Goal: Task Accomplishment & Management: Complete application form

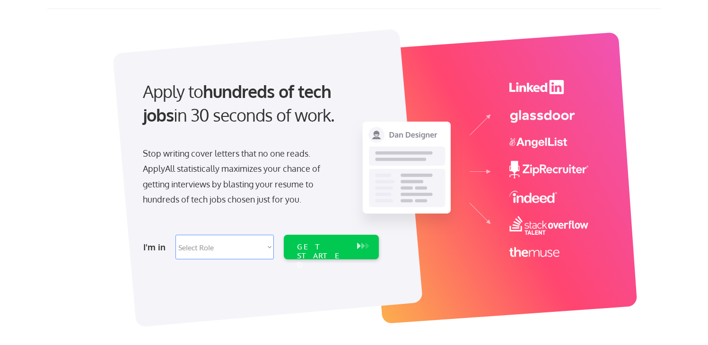
click at [261, 245] on select "Select Role Software Engineering Product Management Customer Success Sales UI/U…" at bounding box center [224, 247] width 98 height 25
select select ""sales""
click at [175, 235] on select "Select Role Software Engineering Product Management Customer Success Sales UI/U…" at bounding box center [224, 247] width 98 height 25
select select ""sales""
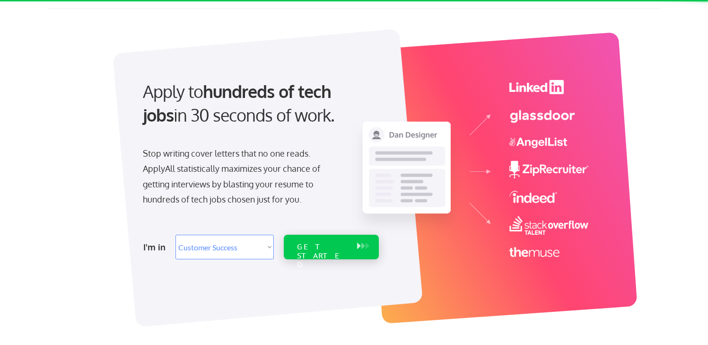
click at [324, 245] on div "GET STARTED" at bounding box center [322, 255] width 51 height 27
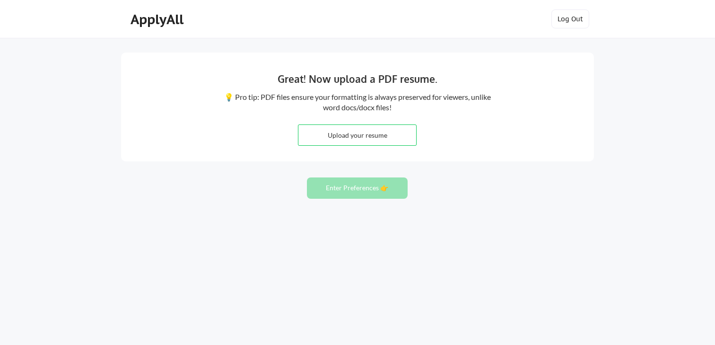
click at [385, 133] on input "file" at bounding box center [357, 135] width 118 height 20
type input "C:\fakepath\08_20_Resume.pdf"
click at [384, 190] on button "Enter Preferences 👉" at bounding box center [357, 187] width 101 height 21
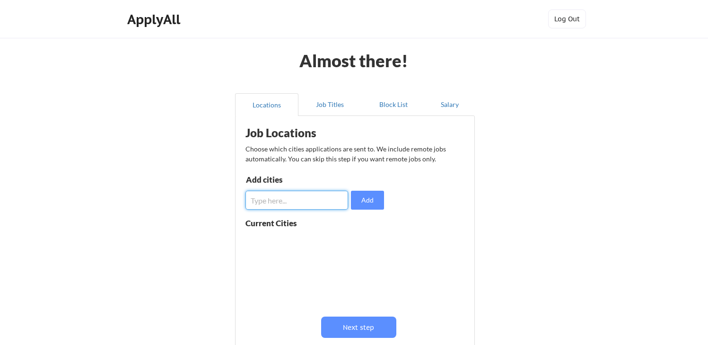
click at [293, 201] on input "input" at bounding box center [296, 200] width 103 height 19
type input "Phoenix"
click at [304, 198] on input "input" at bounding box center [296, 200] width 103 height 19
type input "Scottsdale"
click at [303, 200] on input "input" at bounding box center [296, 200] width 103 height 19
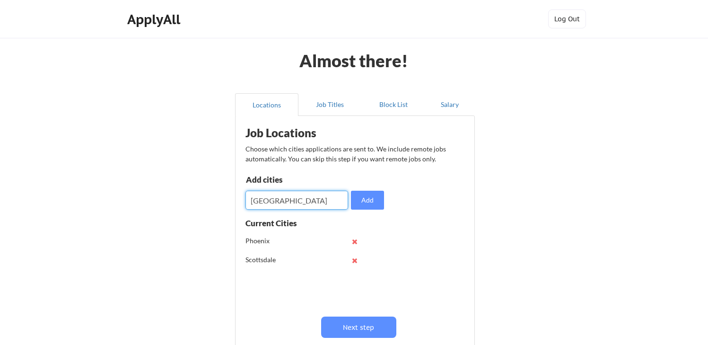
type input "Glendale"
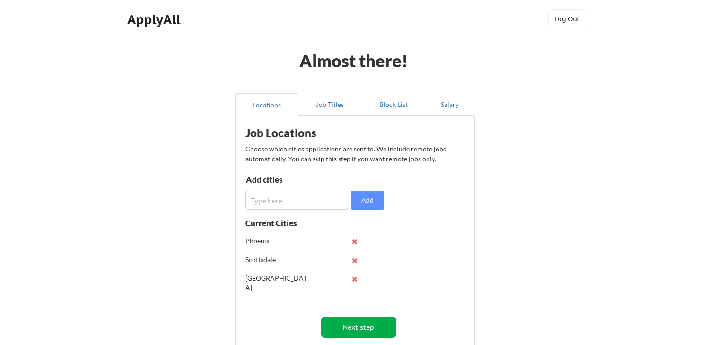
click at [354, 329] on button "Next step" at bounding box center [358, 326] width 75 height 21
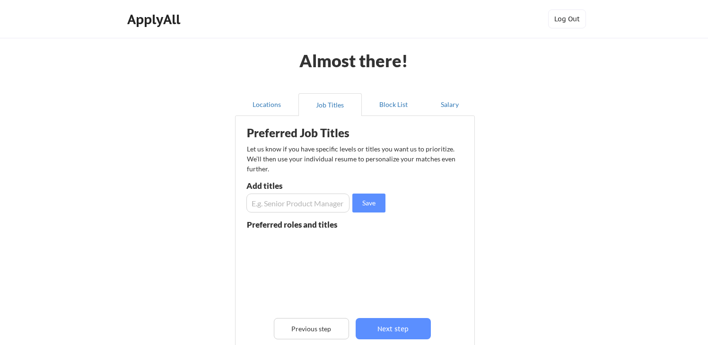
click at [325, 201] on input "input" at bounding box center [297, 202] width 103 height 19
type input "Senior Client Specialist"
click at [305, 206] on input "input" at bounding box center [297, 202] width 103 height 19
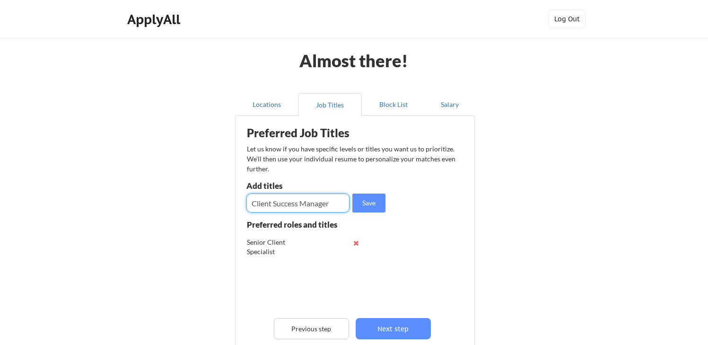
type input "Client Success Manager"
click at [304, 206] on input "input" at bounding box center [297, 202] width 103 height 19
type input "Client Specialist Manager"
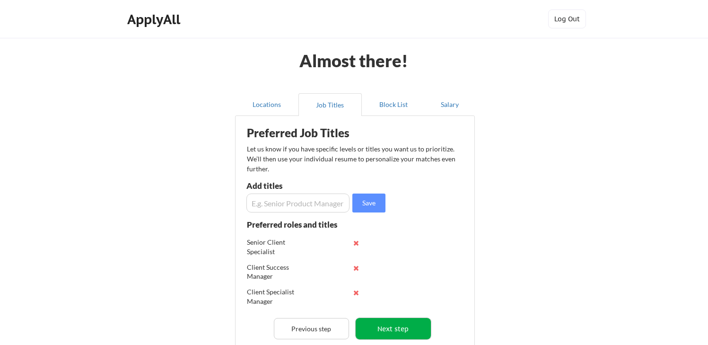
click at [371, 332] on button "Next step" at bounding box center [393, 328] width 75 height 21
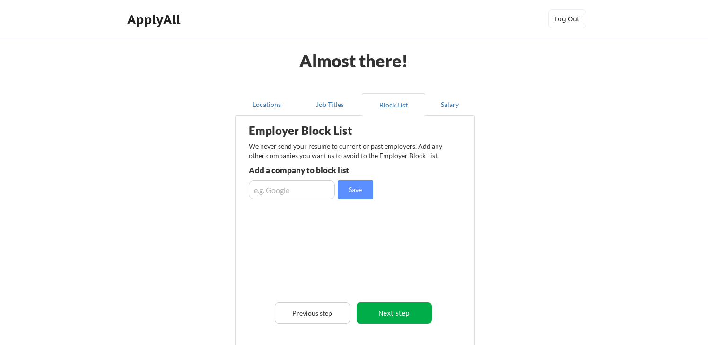
click at [384, 314] on button "Next step" at bounding box center [394, 312] width 75 height 21
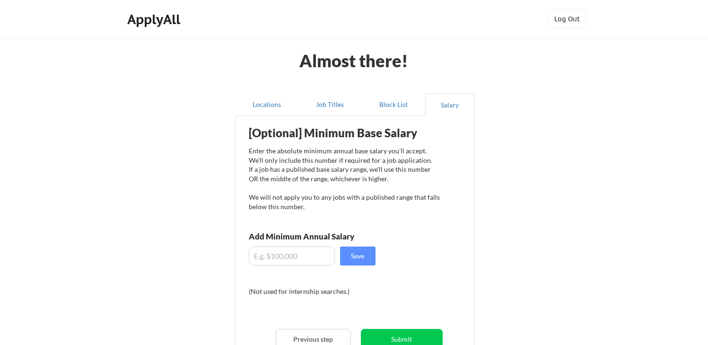
click at [326, 261] on input "input" at bounding box center [292, 255] width 86 height 19
click at [284, 250] on input "input" at bounding box center [292, 255] width 86 height 19
click at [285, 253] on input "input" at bounding box center [292, 255] width 86 height 19
type input "$70,000"
click at [365, 251] on button "Save" at bounding box center [357, 255] width 35 height 19
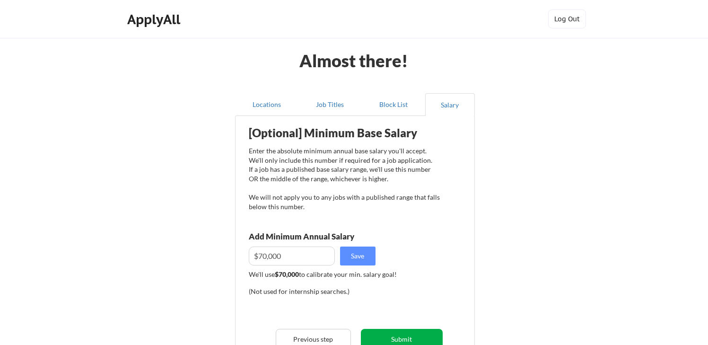
click at [387, 335] on div "Almost there! Locations Job Titles Block List Salary Employer Block List We nev…" at bounding box center [354, 244] width 708 height 489
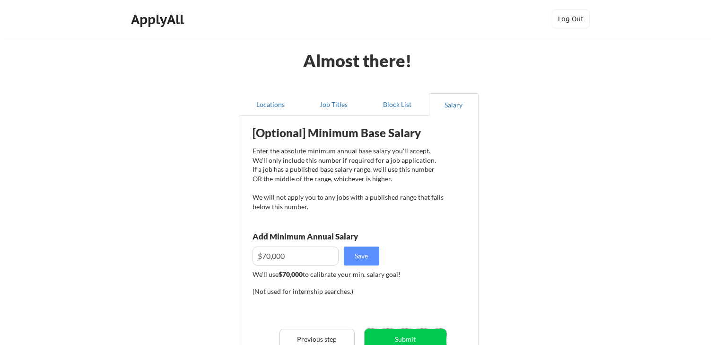
scroll to position [145, 0]
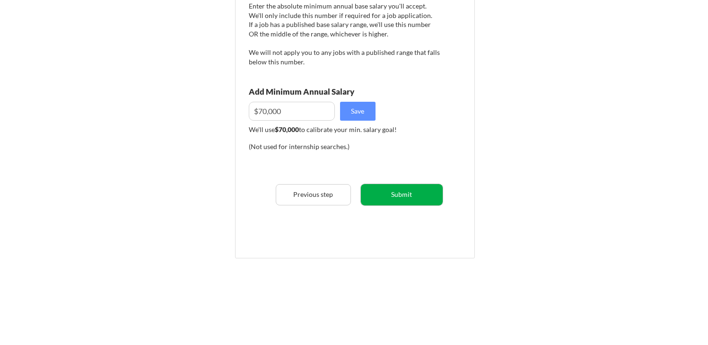
click at [391, 192] on button "Submit" at bounding box center [402, 194] width 82 height 21
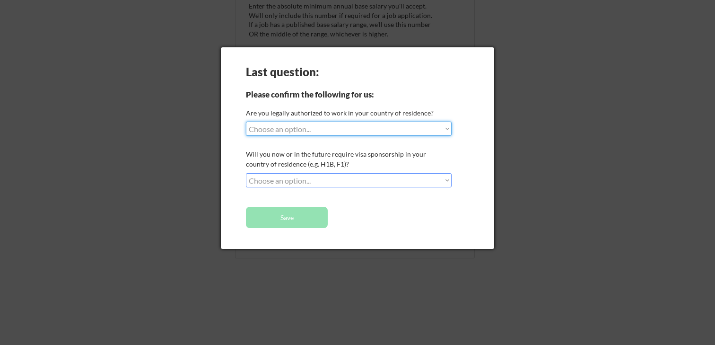
click at [365, 127] on select "Choose an option... Yes, I am a US Citizen Yes, I am a Canadian Citizen Yes, I …" at bounding box center [349, 129] width 206 height 14
select select ""yes__i_am_a_us_citizen""
click at [246, 122] on select "Choose an option... Yes, I am a US Citizen Yes, I am a Canadian Citizen Yes, I …" at bounding box center [349, 129] width 206 height 14
click at [345, 181] on select "Choose an option... No, I will not need sponsorship Yes, I will need sponsorship" at bounding box center [349, 180] width 206 height 14
select select ""no__i_will_not_need_sponsorship""
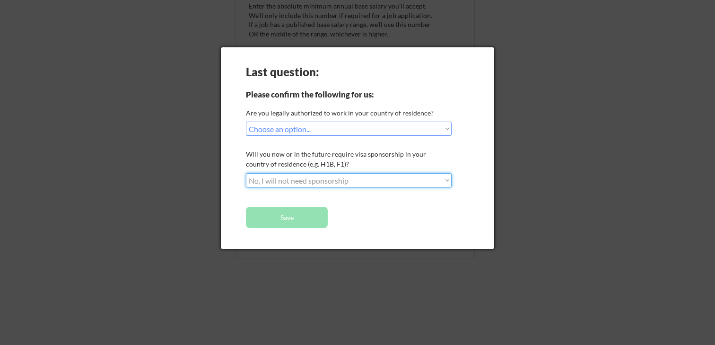
click at [246, 173] on select "Choose an option... No, I will not need sponsorship Yes, I will need sponsorship" at bounding box center [349, 180] width 206 height 14
click at [281, 216] on button "Save" at bounding box center [287, 217] width 82 height 21
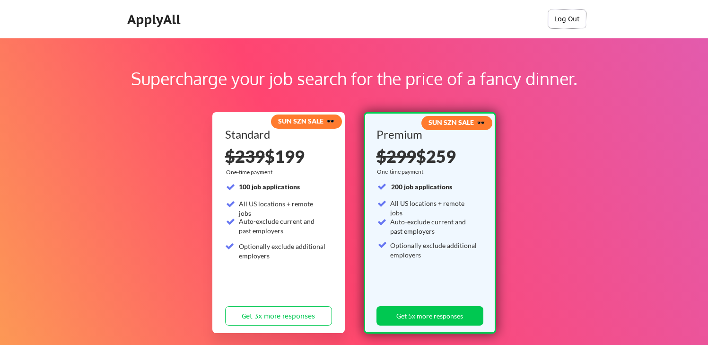
click at [562, 16] on button "Log Out" at bounding box center [567, 18] width 38 height 19
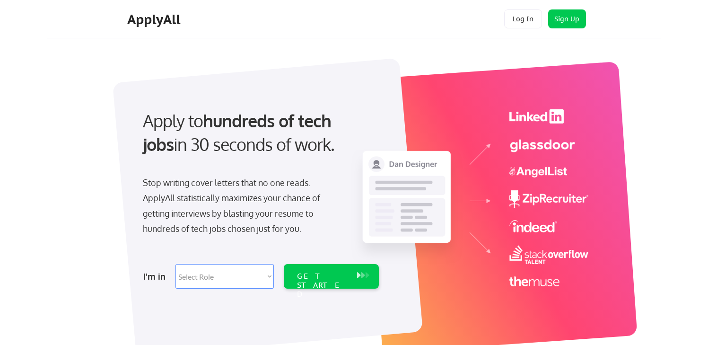
scroll to position [29, 0]
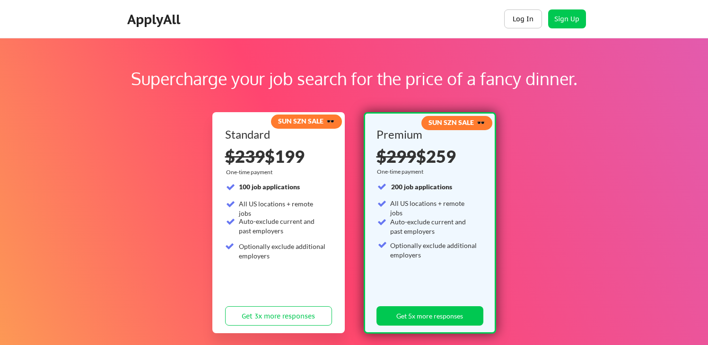
click at [512, 18] on button "Log In" at bounding box center [523, 18] width 38 height 19
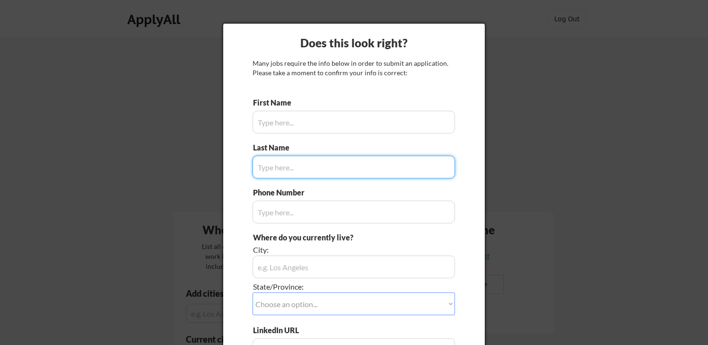
click at [530, 77] on div at bounding box center [354, 172] width 708 height 345
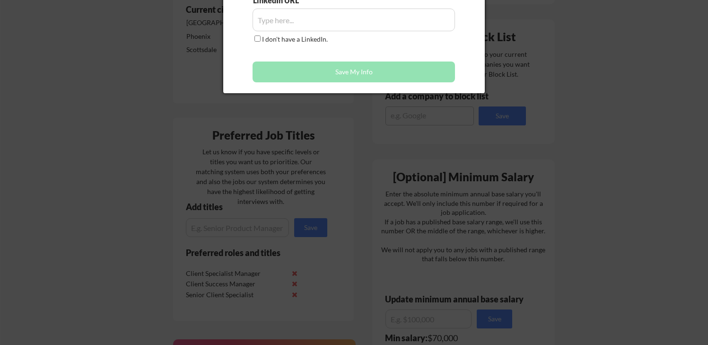
scroll to position [130, 0]
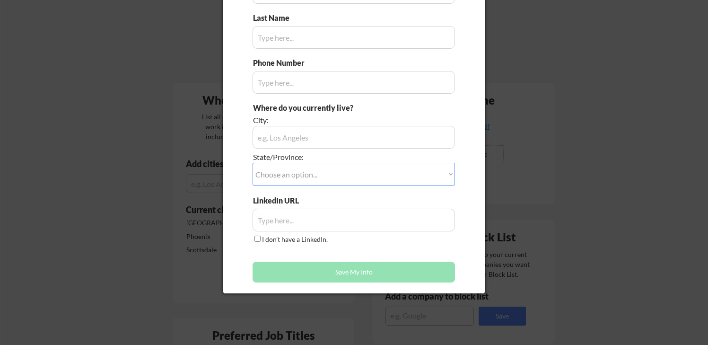
click at [169, 201] on div at bounding box center [354, 172] width 708 height 345
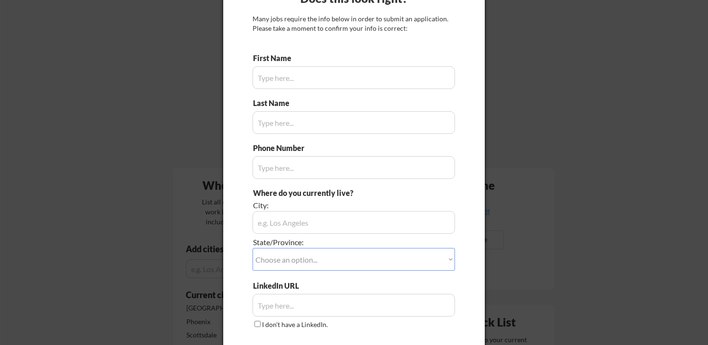
scroll to position [0, 0]
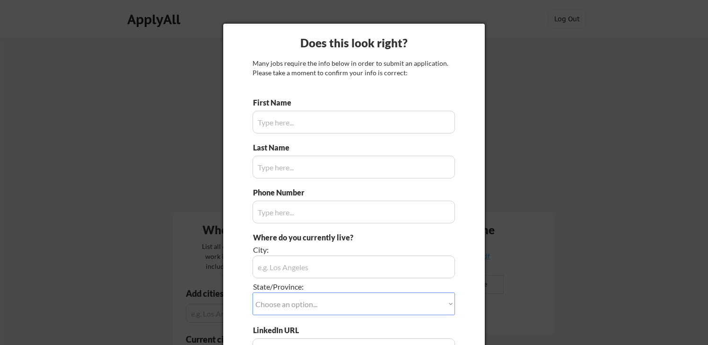
click at [544, 76] on div at bounding box center [354, 172] width 708 height 345
click at [394, 118] on input "input" at bounding box center [354, 122] width 202 height 23
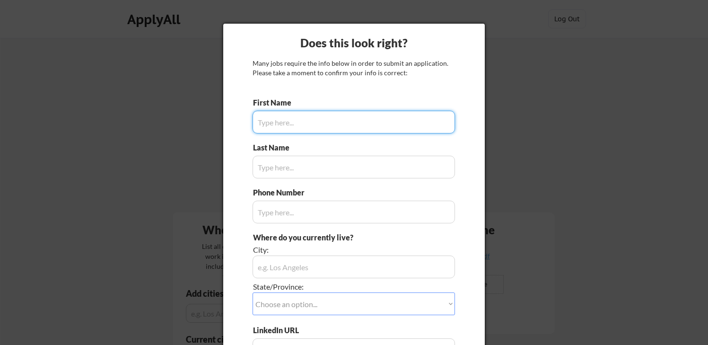
scroll to position [203, 0]
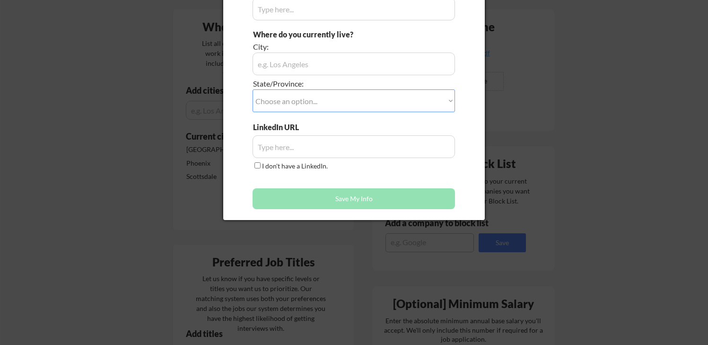
click at [498, 256] on div at bounding box center [354, 172] width 708 height 345
click at [177, 197] on div at bounding box center [354, 172] width 708 height 345
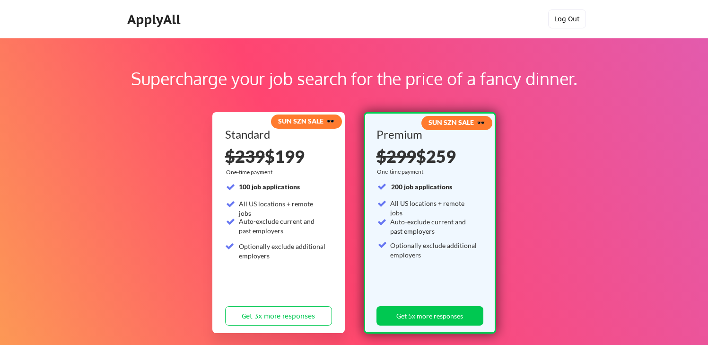
click at [569, 21] on button "Log Out" at bounding box center [567, 18] width 38 height 19
